Goal: Information Seeking & Learning: Learn about a topic

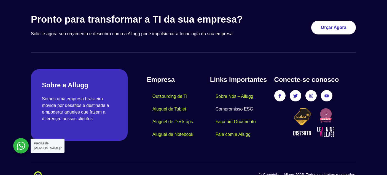
scroll to position [1656, 0]
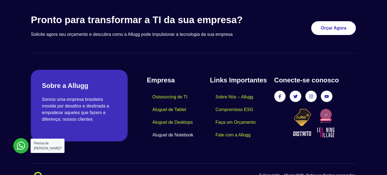
click at [188, 129] on link "Aluguel de Notebook" at bounding box center [173, 135] width 52 height 13
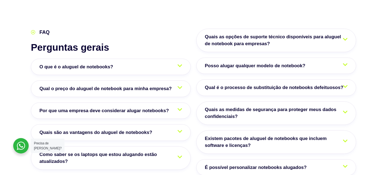
scroll to position [923, 0]
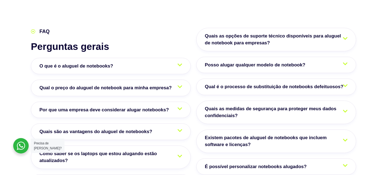
click at [167, 84] on span "Qual o preço do aluguel de notebook para minha empresa?" at bounding box center [106, 87] width 135 height 7
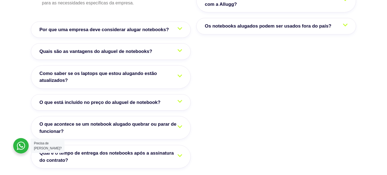
scroll to position [1117, 0]
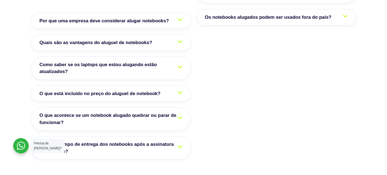
click at [141, 39] on span "Quais são as vantagens do aluguel de notebooks?" at bounding box center [96, 42] width 115 height 7
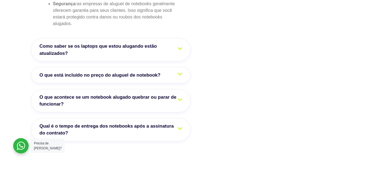
scroll to position [1174, 0]
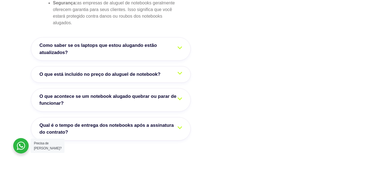
click at [175, 66] on link "O que está incluído no preço do aluguel de notebook?" at bounding box center [111, 74] width 160 height 17
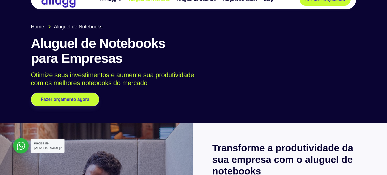
scroll to position [0, 0]
